Goal: Task Accomplishment & Management: Use online tool/utility

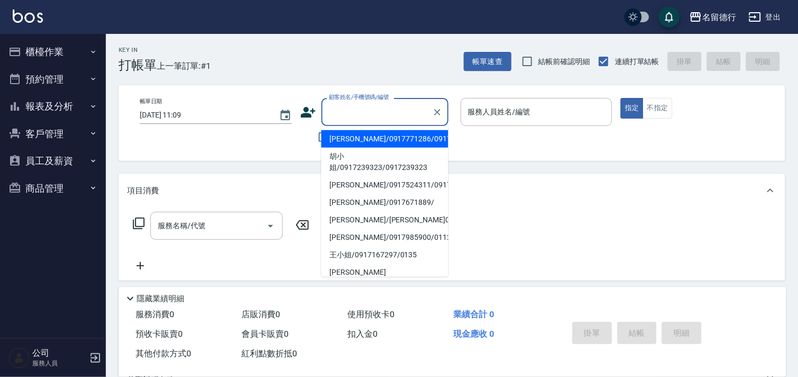
click at [356, 115] on input "顧客姓名/手機號碼/編號" at bounding box center [377, 112] width 102 height 19
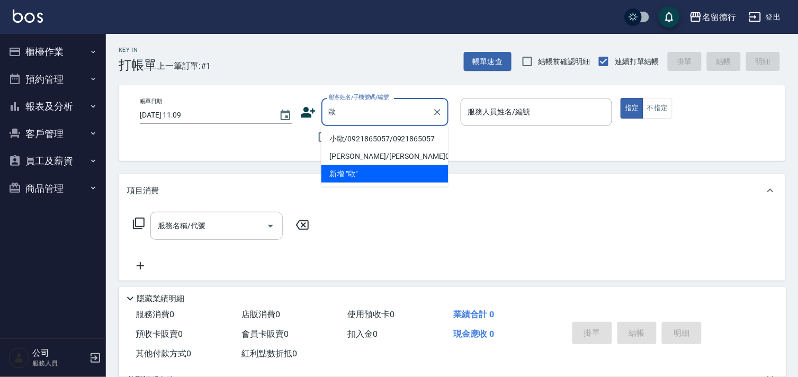
click at [358, 141] on li "小歐/0921865057/0921865057" at bounding box center [384, 138] width 127 height 17
type input "小歐/0921865057/0921865057"
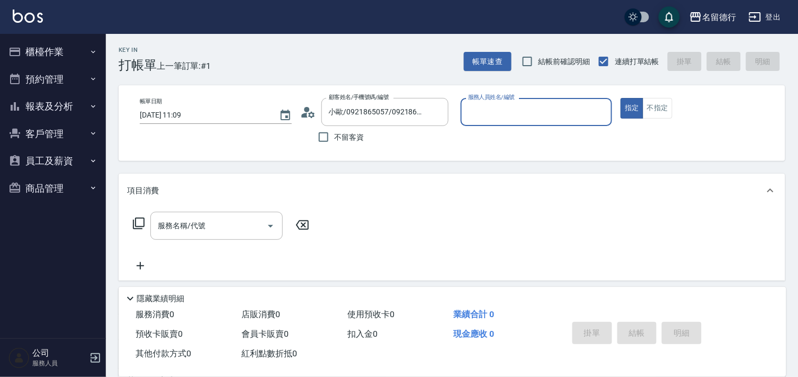
click at [494, 106] on input "服務人員姓名/編號" at bounding box center [536, 112] width 142 height 19
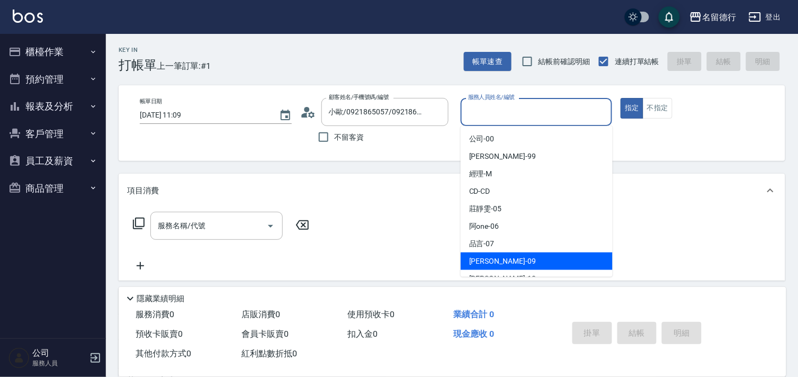
click at [475, 256] on span "[PERSON_NAME] -09" at bounding box center [502, 261] width 67 height 11
type input "[PERSON_NAME]-09"
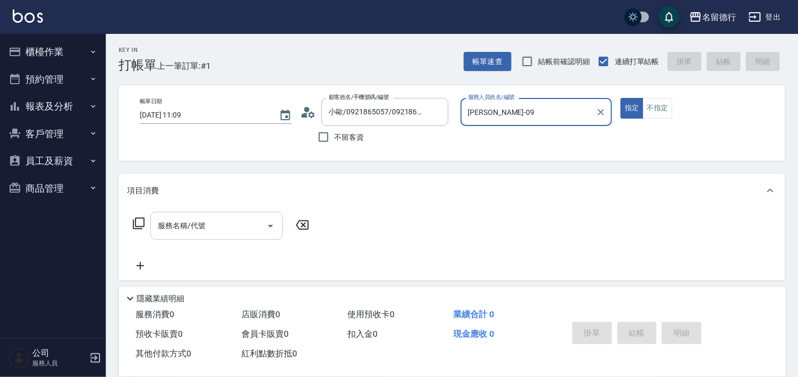
click at [241, 220] on input "服務名稱/代號" at bounding box center [208, 225] width 107 height 19
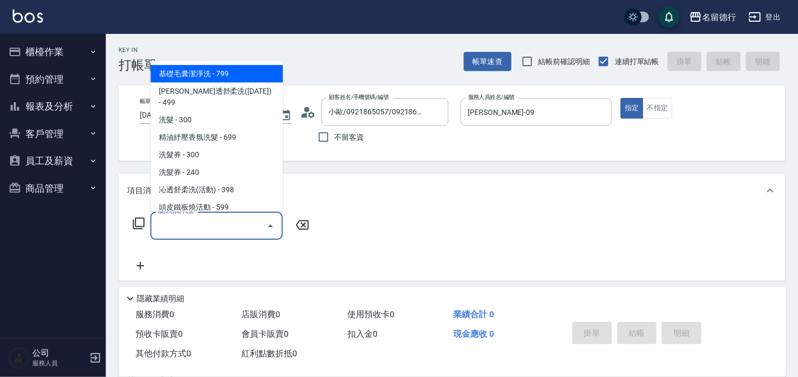
click at [397, 210] on div "服務名稱/代號 服務名稱/代號" at bounding box center [452, 243] width 666 height 73
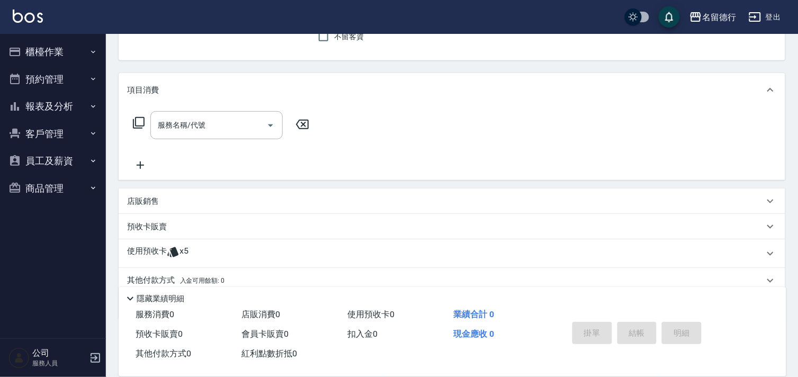
scroll to position [142, 0]
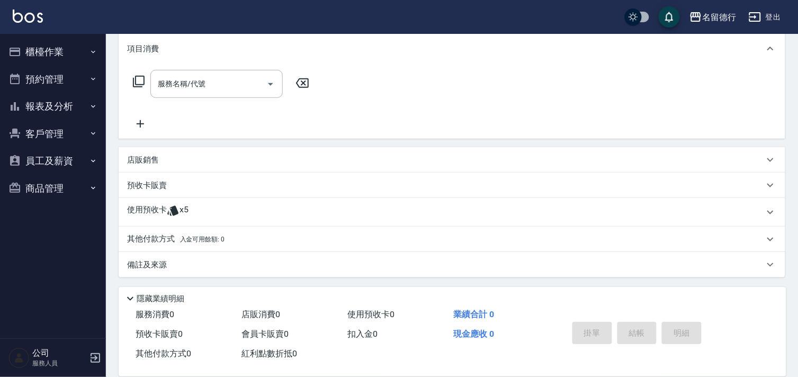
click at [145, 209] on p "使用預收卡" at bounding box center [147, 212] width 40 height 16
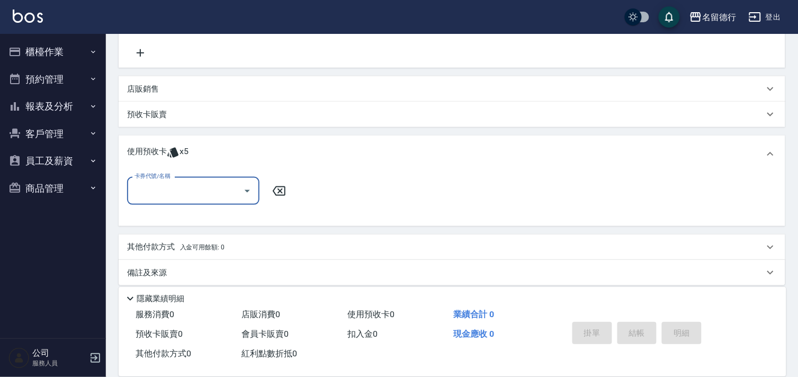
scroll to position [215, 0]
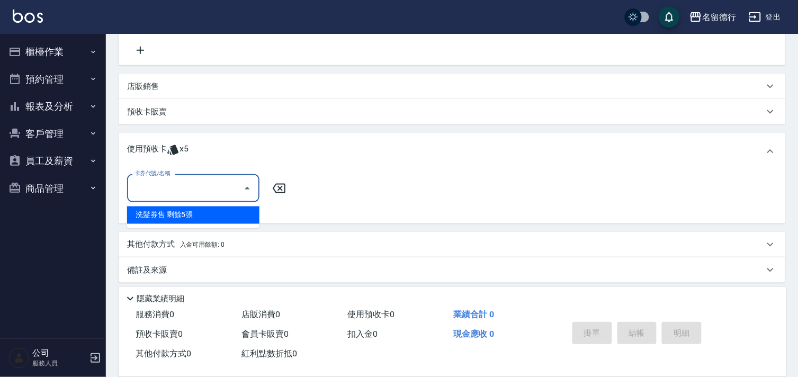
click at [151, 187] on input "卡券代號/名稱" at bounding box center [185, 188] width 107 height 19
click at [164, 210] on div "洗髮券售 剩餘5張" at bounding box center [193, 214] width 132 height 17
type input "洗髮券售"
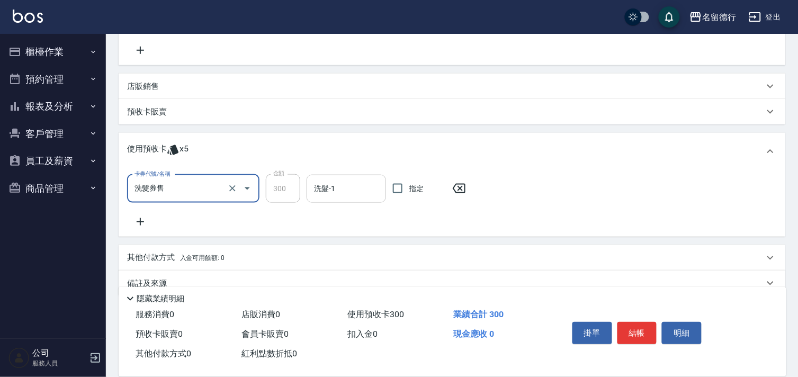
click at [336, 187] on input "洗髮-1" at bounding box center [346, 188] width 70 height 19
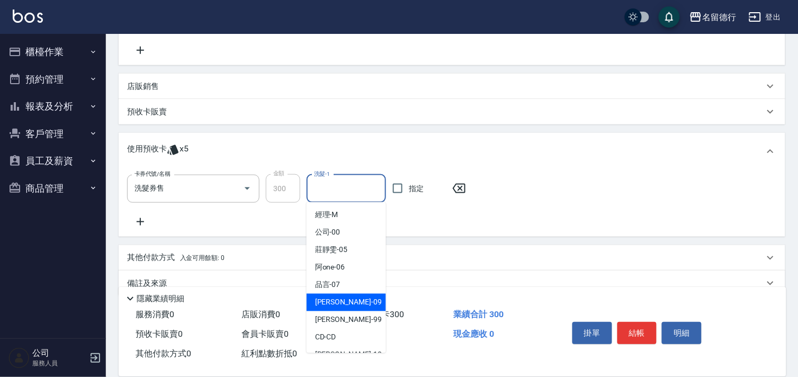
click at [334, 303] on span "[PERSON_NAME] -09" at bounding box center [348, 302] width 67 height 11
type input "[PERSON_NAME]-09"
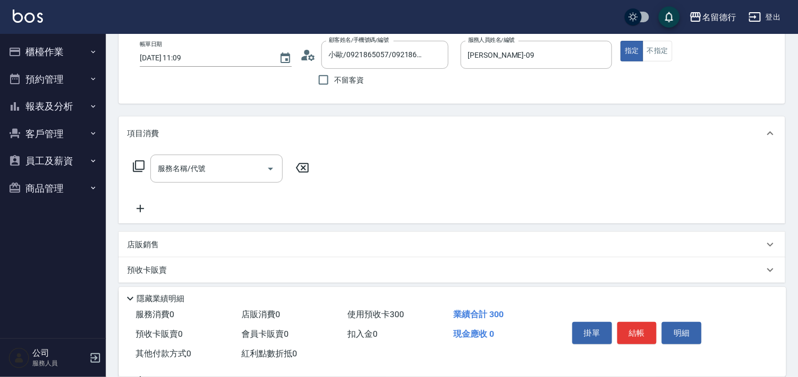
scroll to position [0, 0]
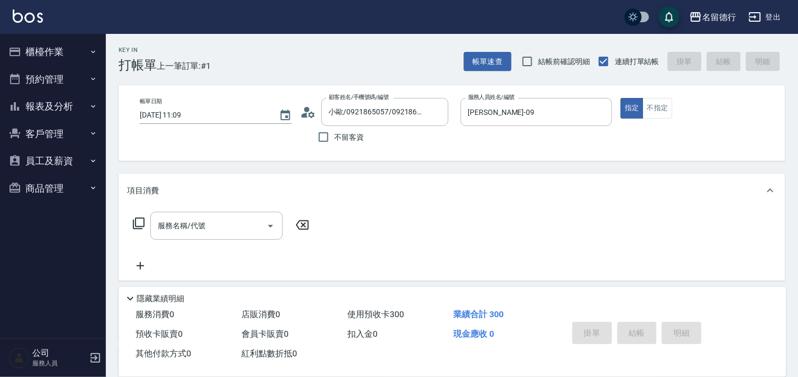
type input "[DATE] 12:09"
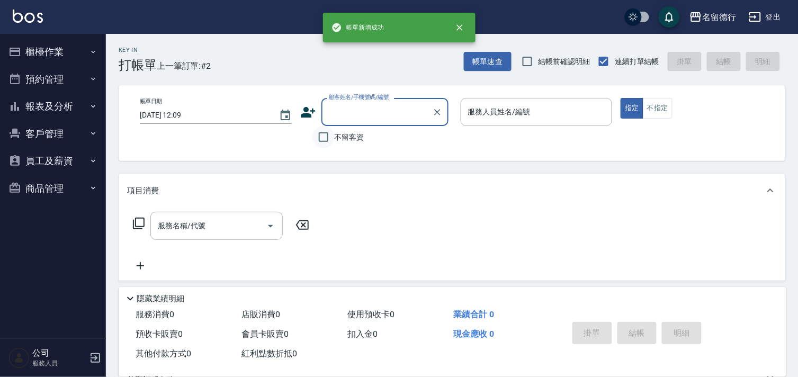
click at [323, 136] on input "不留客資" at bounding box center [323, 137] width 22 height 22
checkbox input "true"
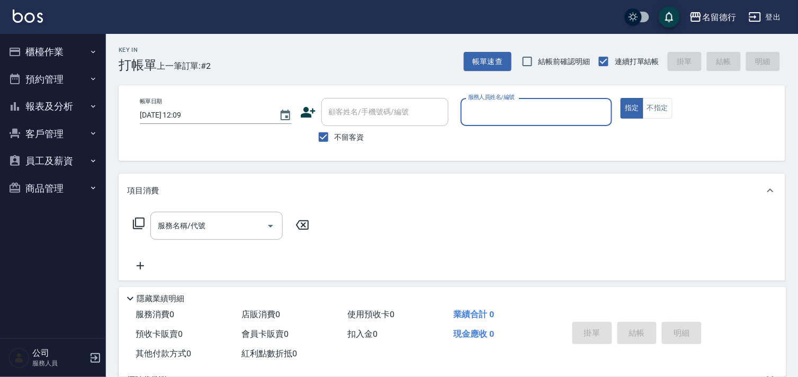
click at [491, 107] on input "服務人員姓名/編號" at bounding box center [536, 112] width 142 height 19
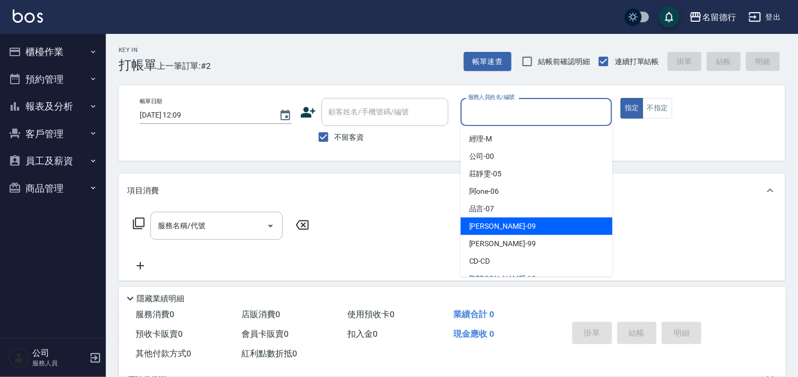
click at [485, 225] on span "[PERSON_NAME] -09" at bounding box center [502, 226] width 67 height 11
type input "[PERSON_NAME]-09"
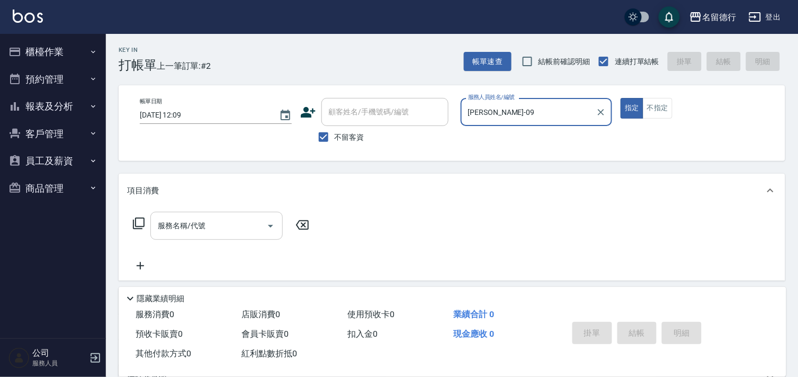
click at [173, 220] on div "服務名稱/代號 服務名稱/代號" at bounding box center [216, 226] width 132 height 28
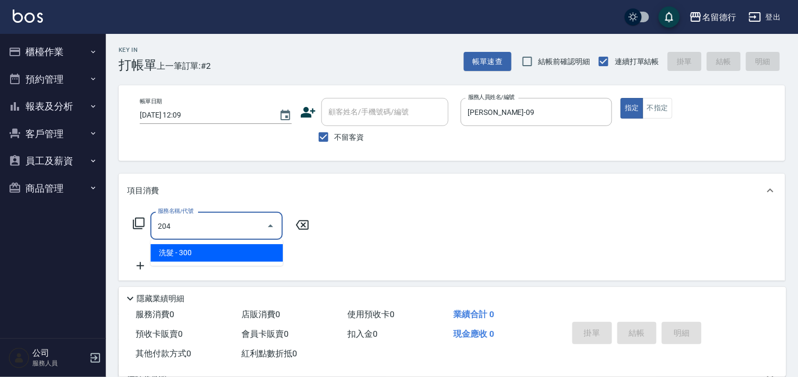
click at [191, 249] on span "洗髮 - 300" at bounding box center [216, 252] width 132 height 17
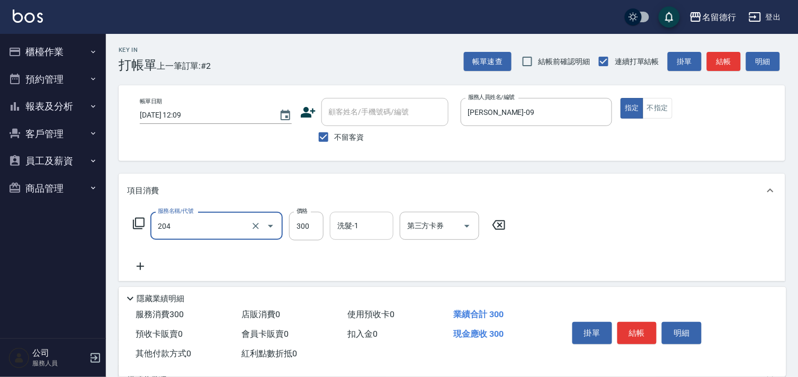
type input "洗髮(204)"
click at [346, 229] on div "洗髮-1 洗髮-1" at bounding box center [362, 226] width 64 height 28
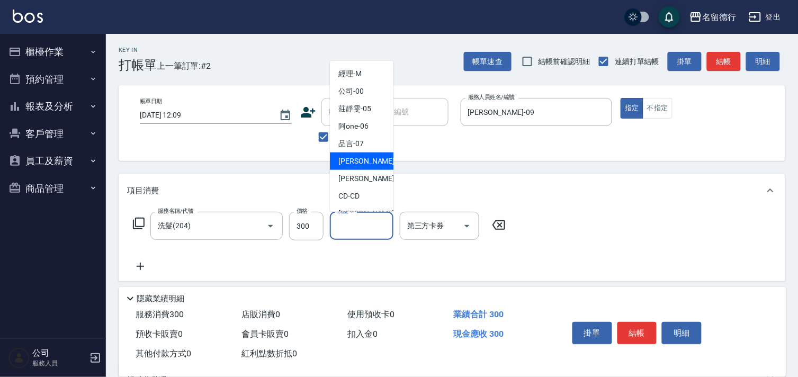
click at [353, 163] on span "[PERSON_NAME] -09" at bounding box center [371, 161] width 67 height 11
type input "[PERSON_NAME]-09"
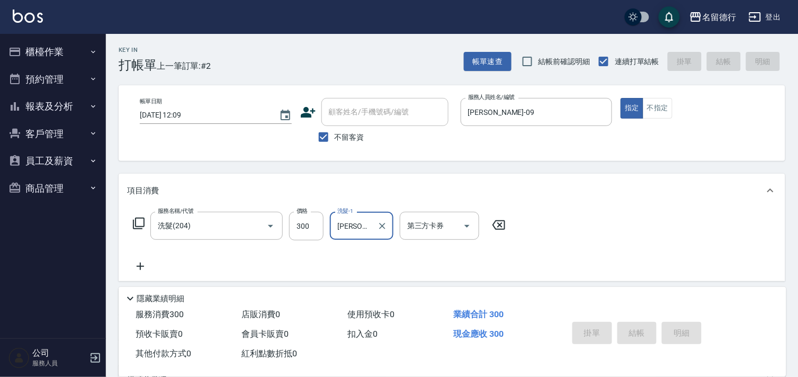
type input "[DATE] 12:10"
